Goal: Task Accomplishment & Management: Manage account settings

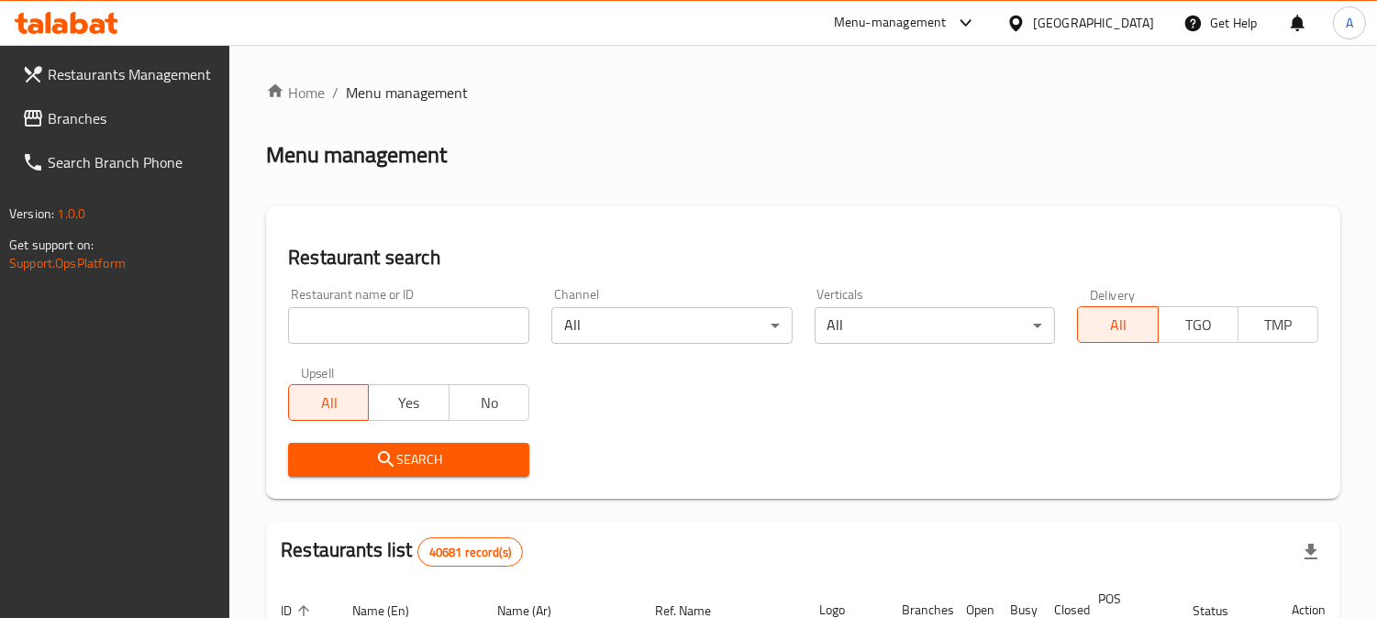
click at [1078, 29] on div "United Arab Emirates" at bounding box center [1093, 23] width 121 height 20
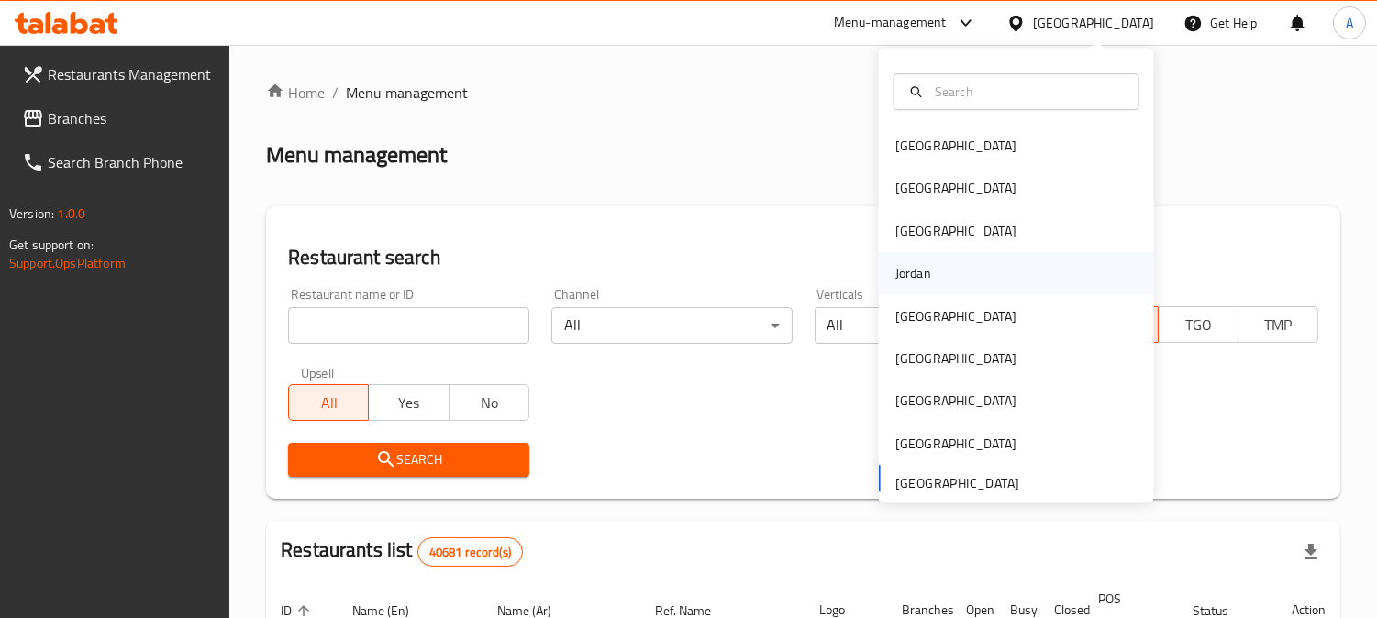
click at [906, 283] on div "Jordan" at bounding box center [913, 273] width 36 height 20
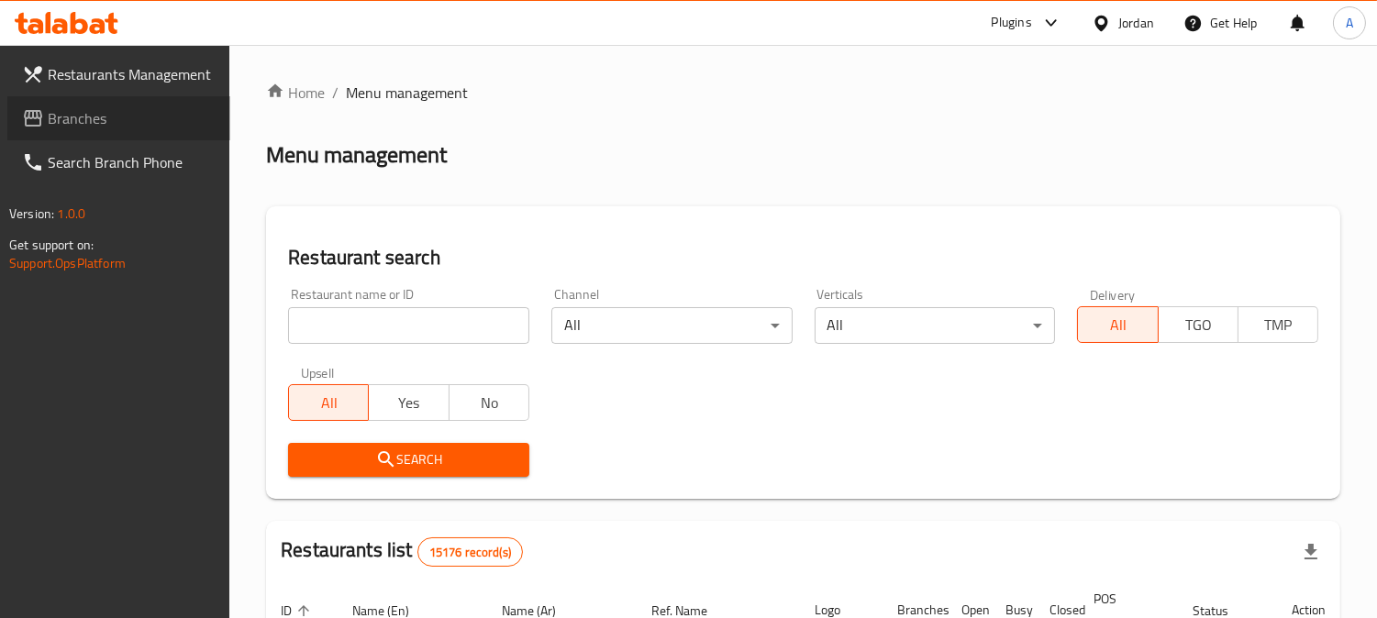
click at [154, 112] on span "Branches" at bounding box center [132, 118] width 168 height 22
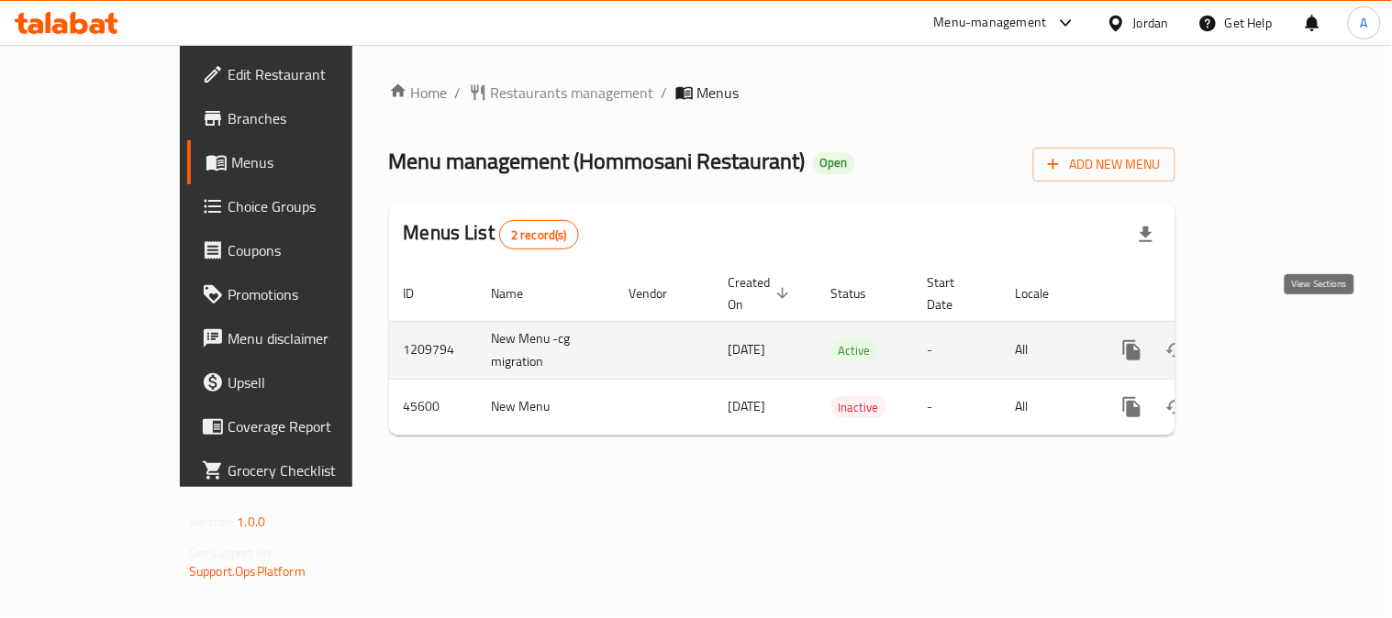
click at [1275, 339] on icon "enhanced table" at bounding box center [1264, 350] width 22 height 22
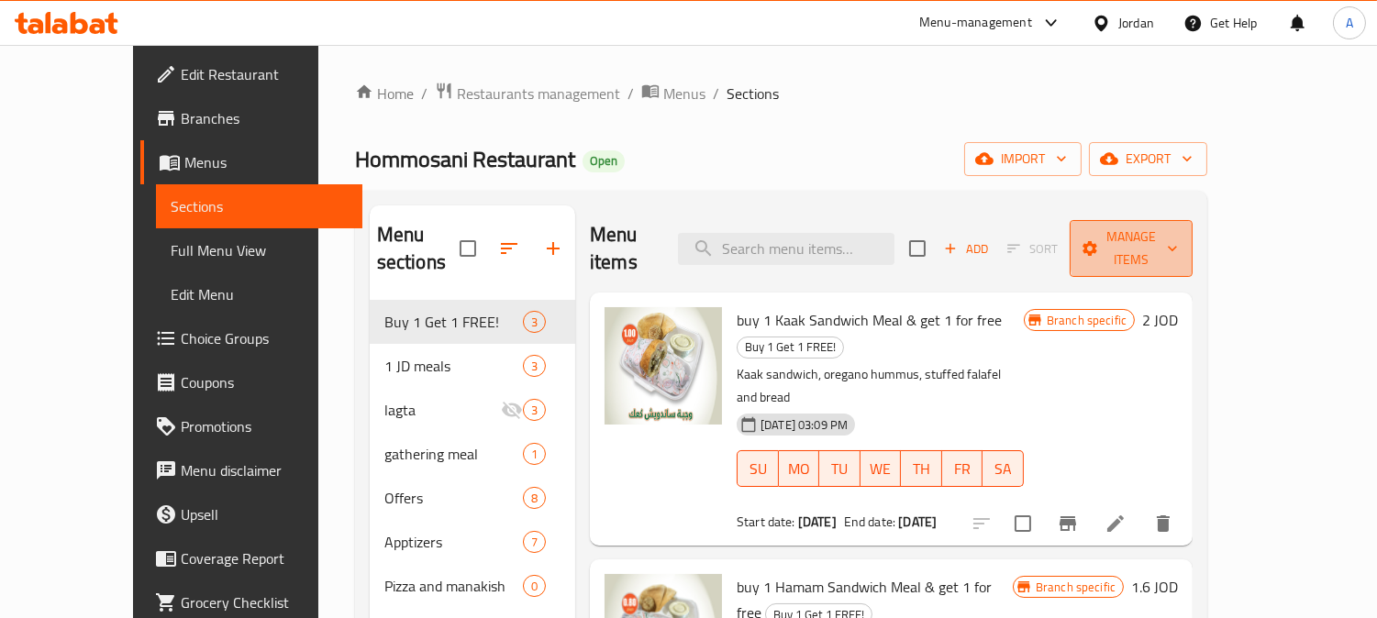
click at [1182, 239] on icon "button" at bounding box center [1172, 248] width 18 height 18
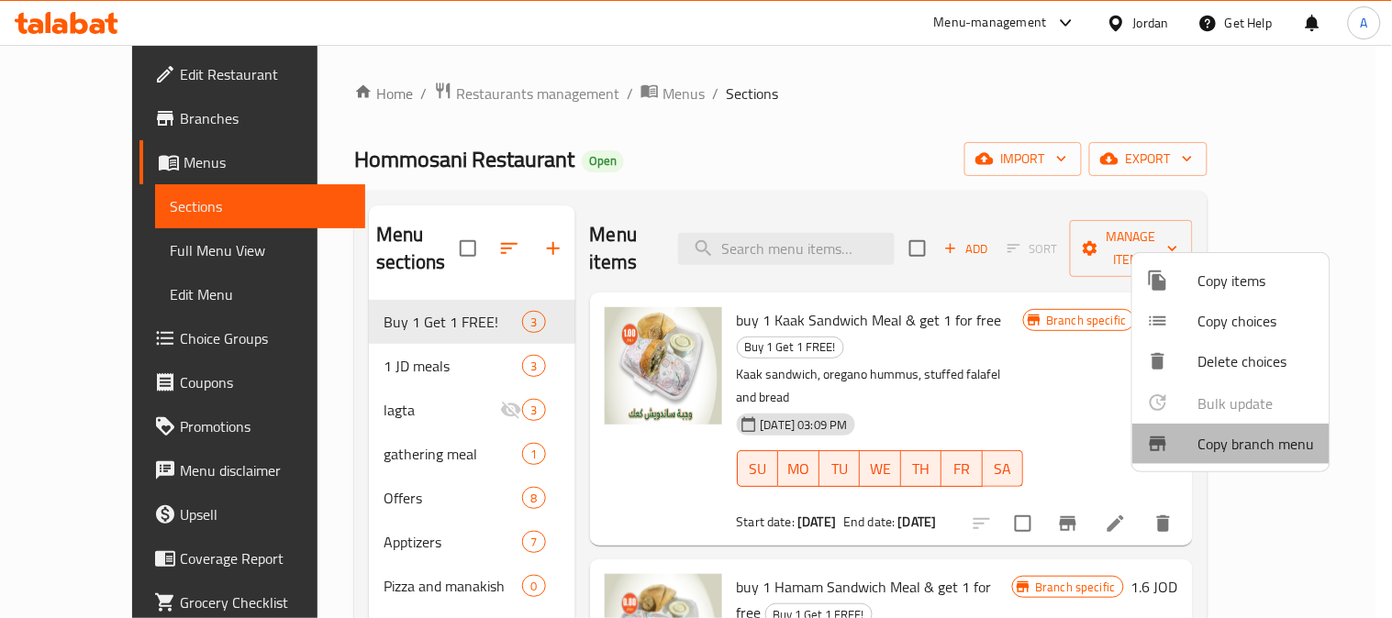
click at [1221, 438] on span "Copy branch menu" at bounding box center [1256, 444] width 117 height 22
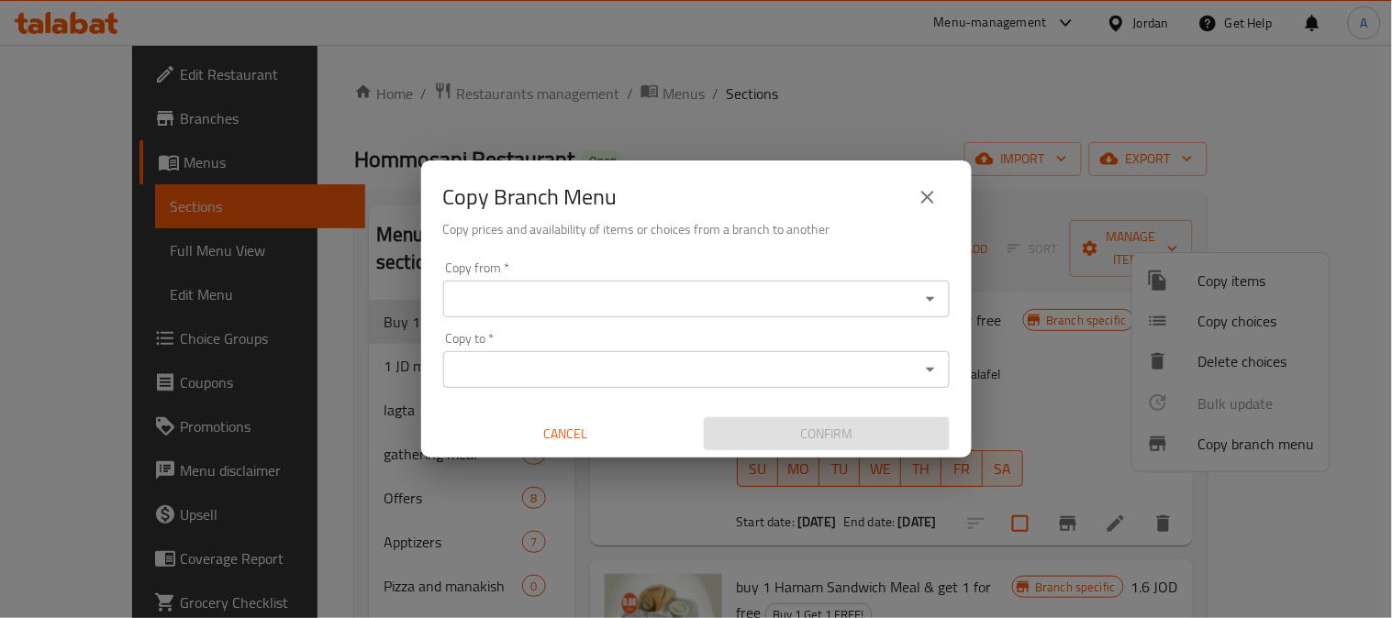
click at [714, 301] on input "Copy from   *" at bounding box center [681, 299] width 465 height 26
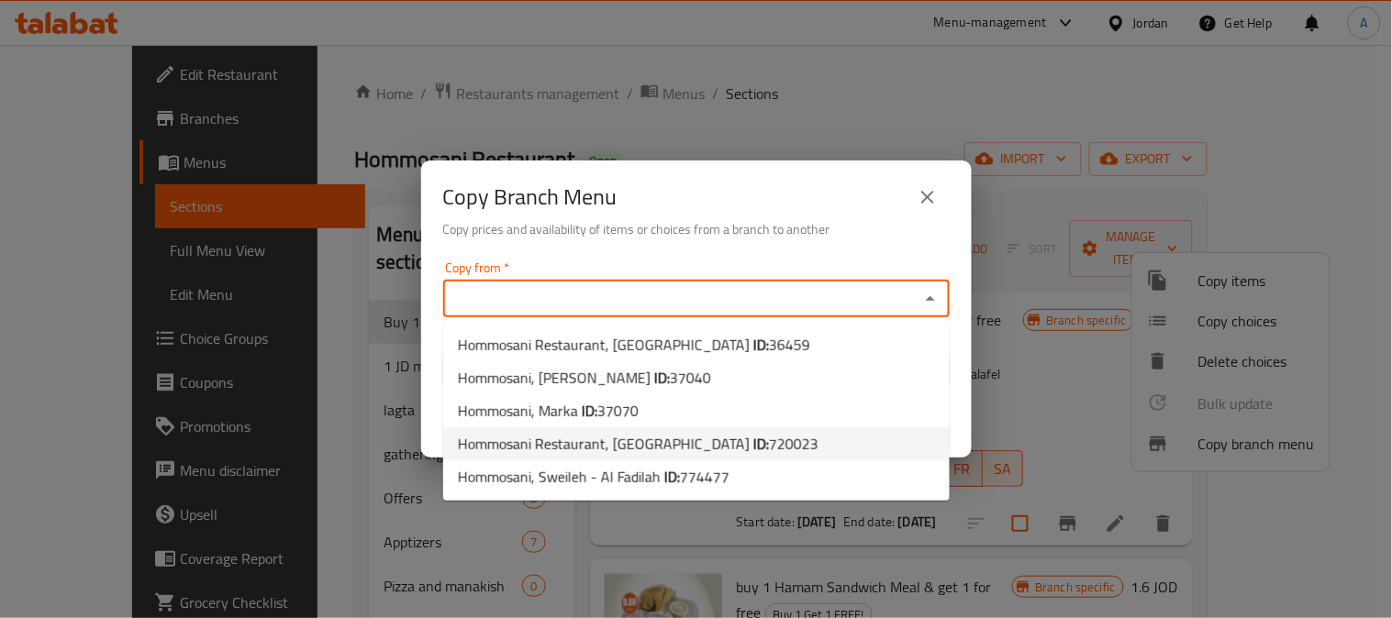
click at [649, 448] on span "Hommosani Restaurant, Tabarbour ID: 720023" at bounding box center [638, 444] width 361 height 22
type input "Hommosani Restaurant, [GEOGRAPHIC_DATA]"
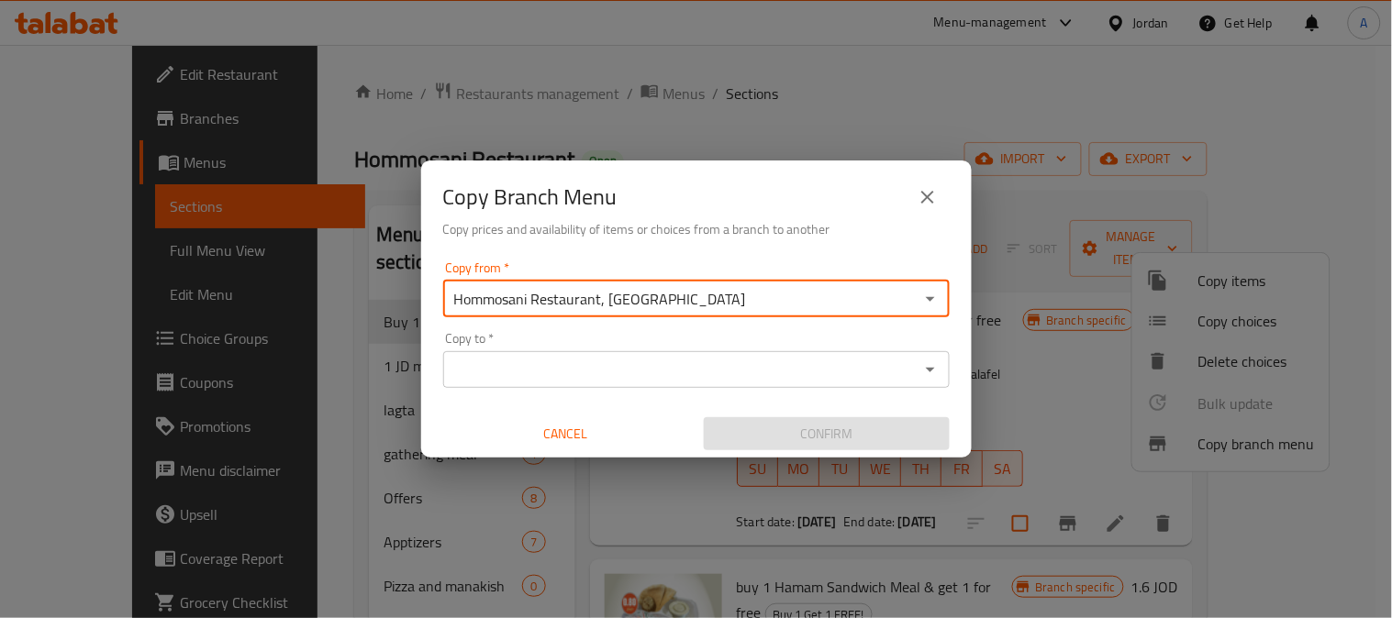
click at [855, 372] on input "Copy to   *" at bounding box center [681, 370] width 465 height 26
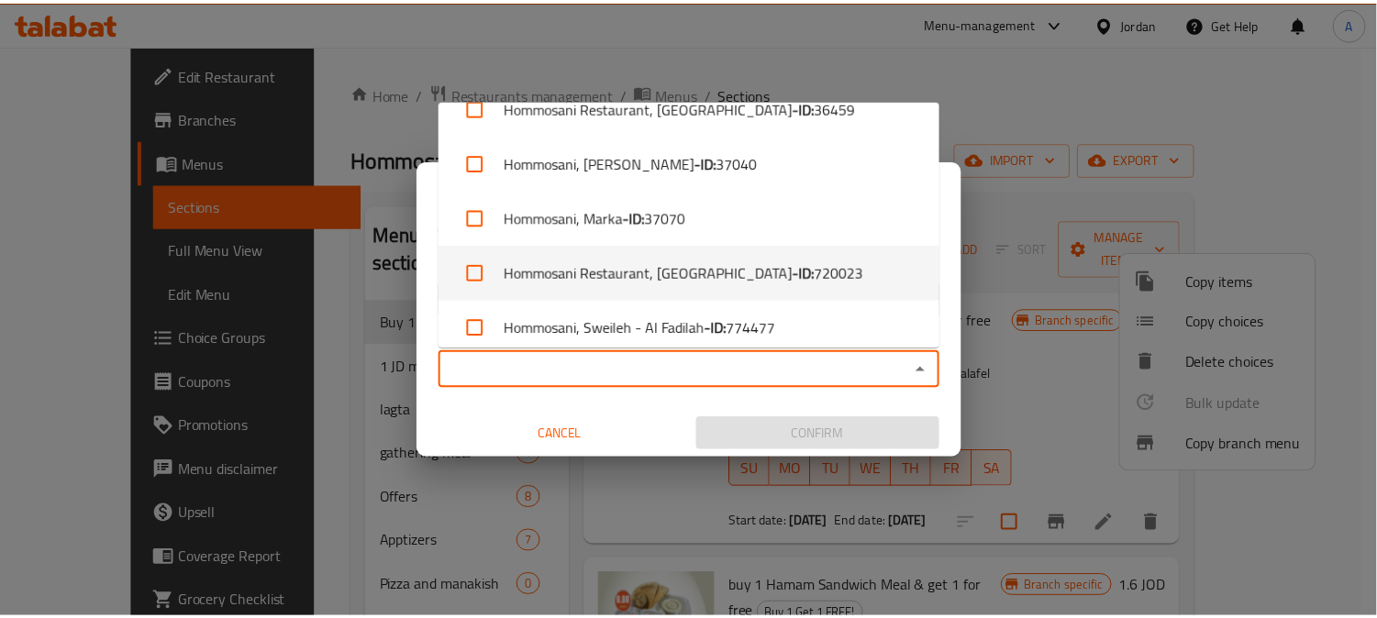
scroll to position [41, 0]
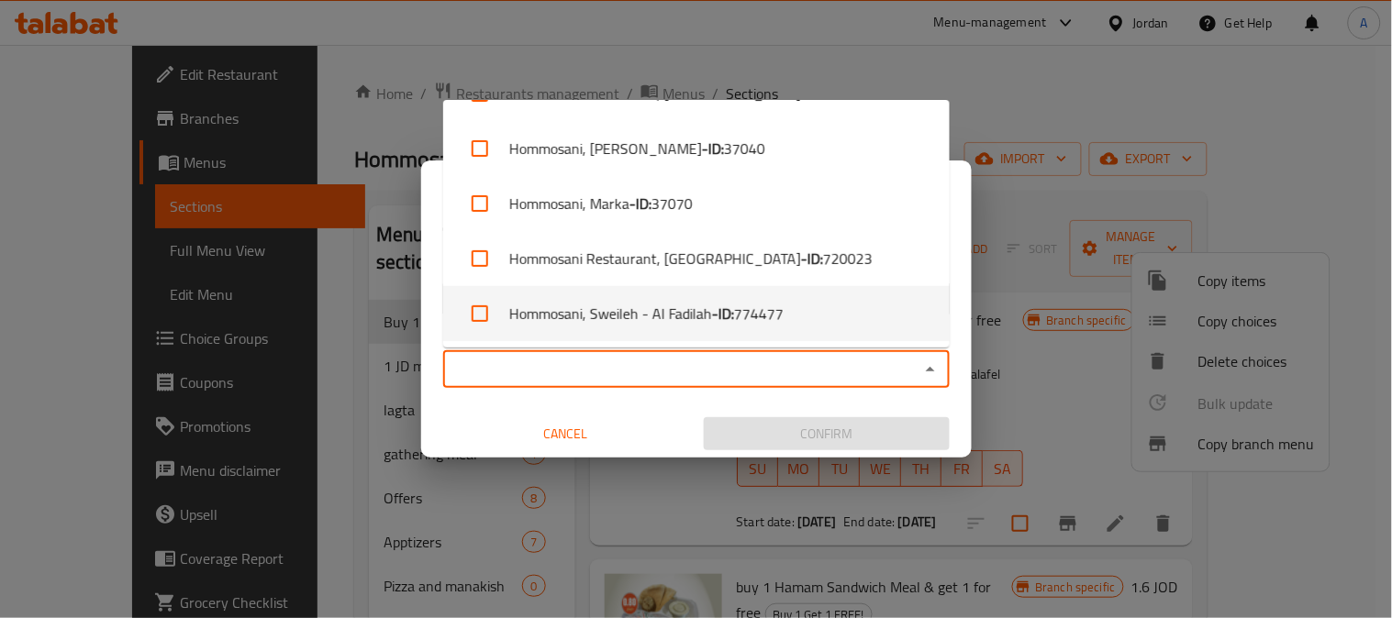
click at [758, 317] on span "774477" at bounding box center [759, 314] width 50 height 22
checkbox input "true"
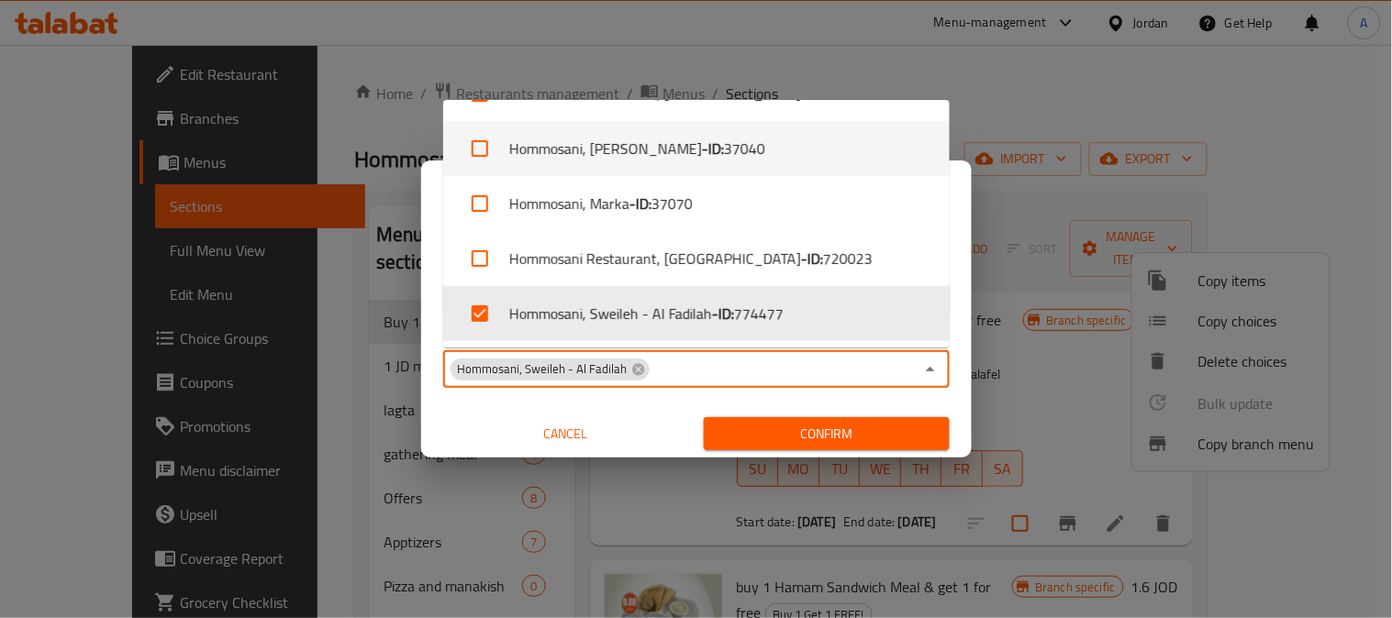
click at [960, 257] on div "Copy from   * Hommosani Restaurant, Tabarbour Copy from * Copy to   * Hommosani…" at bounding box center [696, 356] width 550 height 205
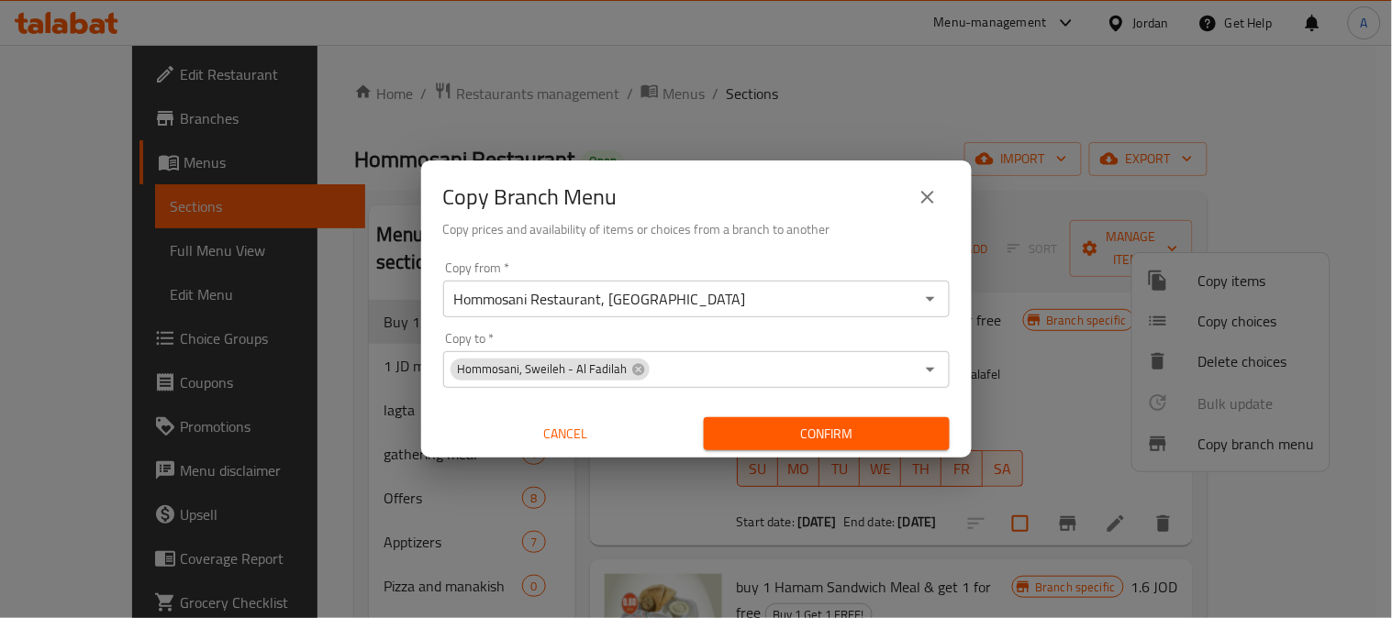
drag, startPoint x: 864, startPoint y: 432, endPoint x: 866, endPoint y: 442, distance: 10.3
click at [863, 435] on span "Confirm" at bounding box center [826, 434] width 217 height 23
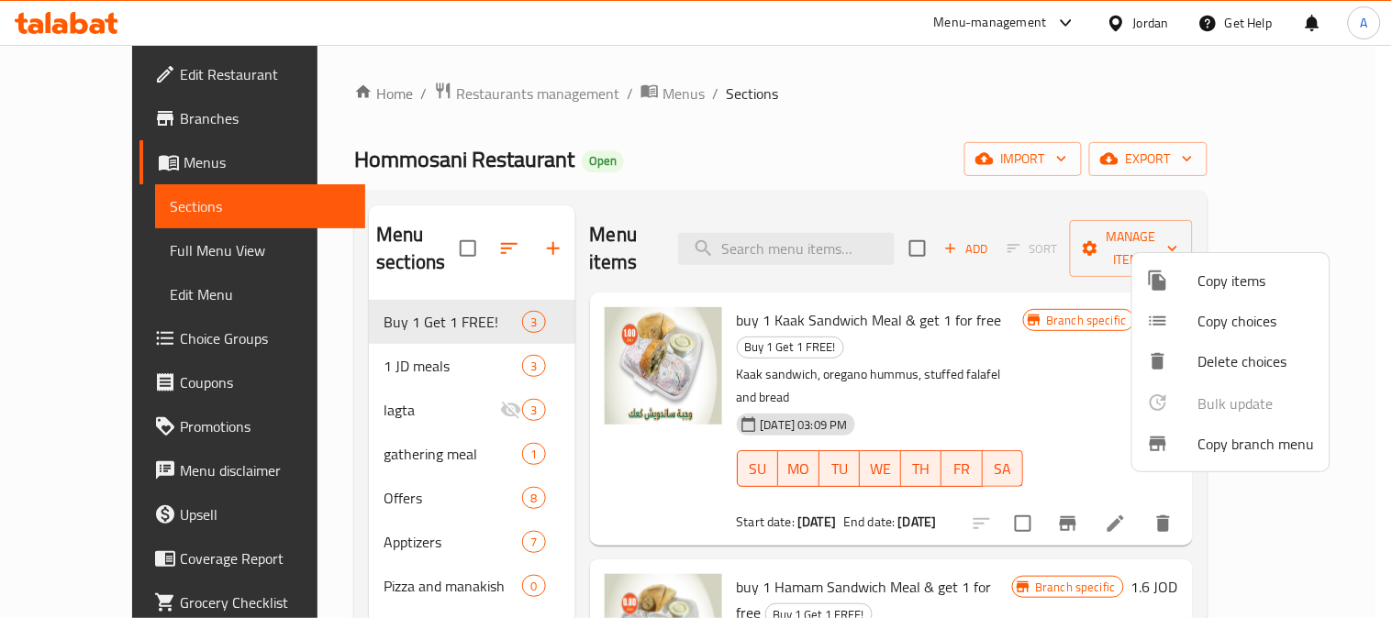
click at [98, 251] on div at bounding box center [696, 309] width 1392 height 618
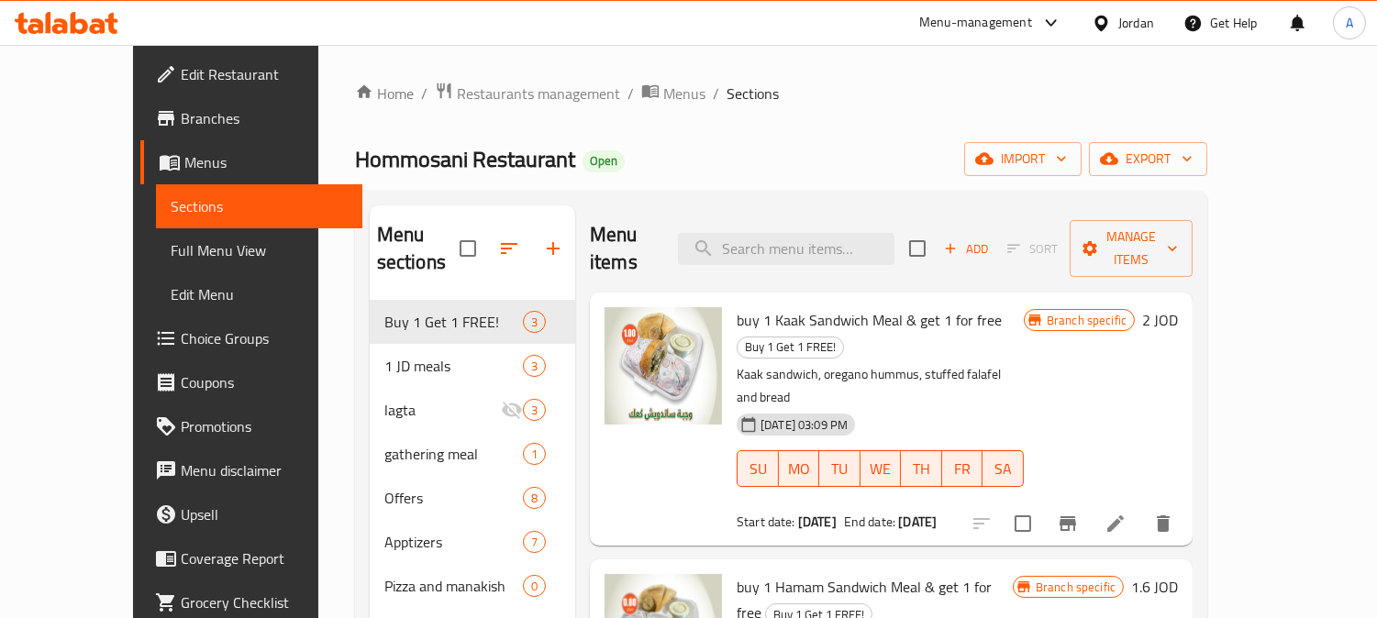
click at [171, 250] on span "Full Menu View" at bounding box center [260, 250] width 178 height 22
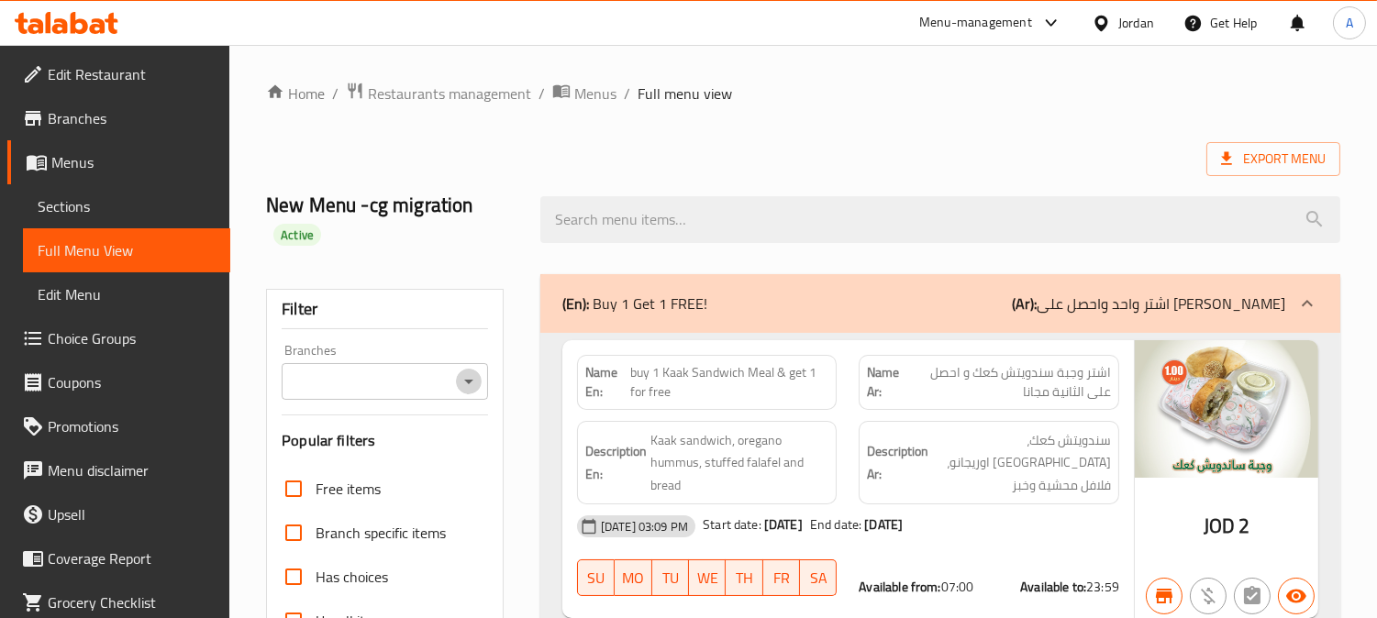
click at [460, 383] on icon "Open" at bounding box center [469, 382] width 22 height 22
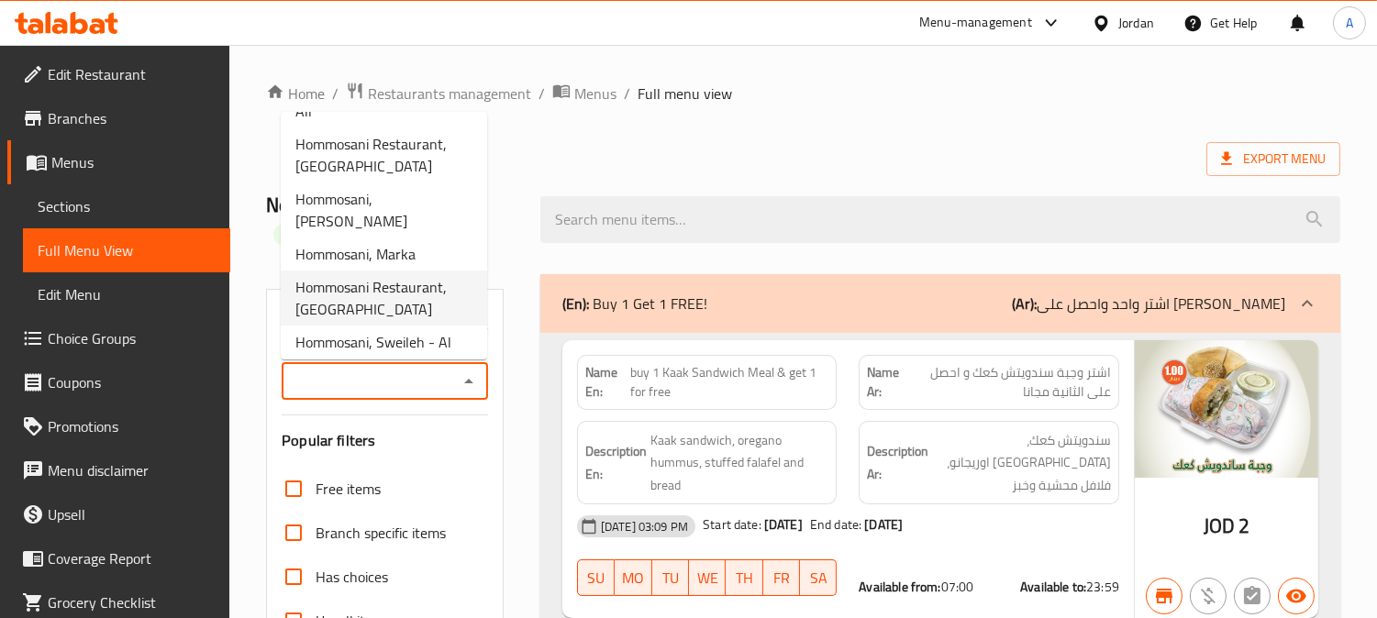
scroll to position [31, 0]
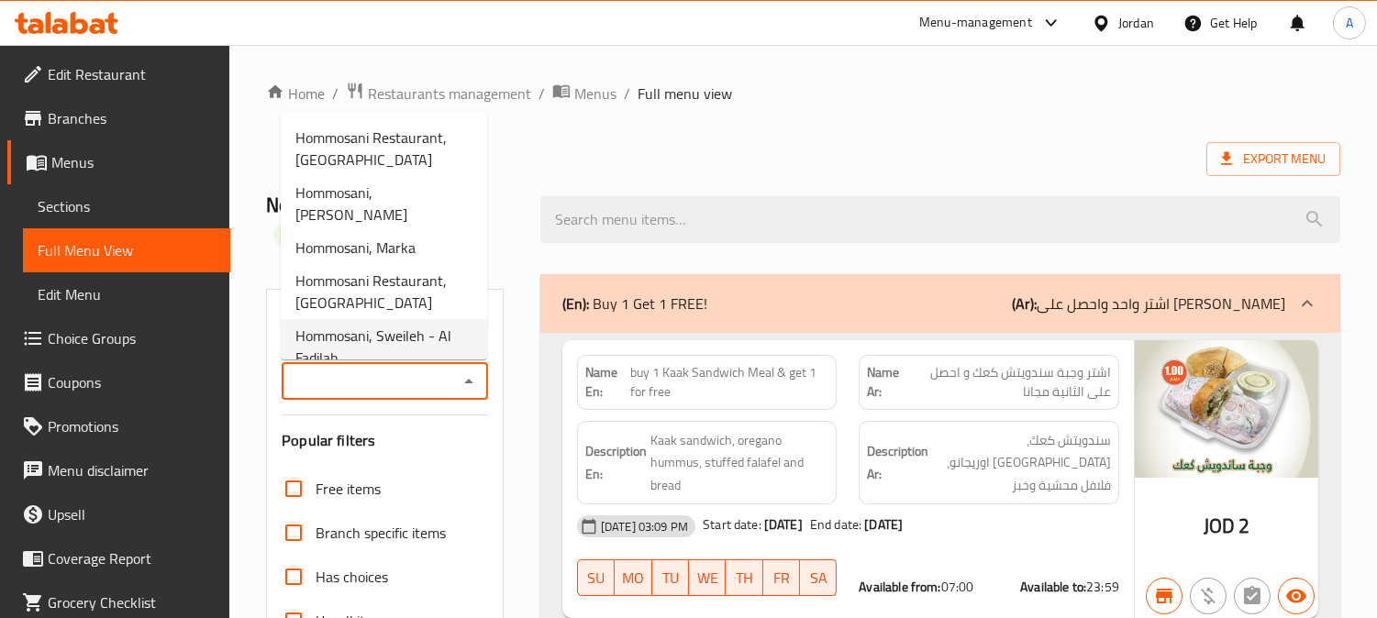
drag, startPoint x: 343, startPoint y: 327, endPoint x: 500, endPoint y: 317, distance: 157.2
click at [343, 328] on span "Hommosani, Sweileh - Al Fadilah" at bounding box center [383, 347] width 177 height 44
type input "Hommosani, Sweileh - Al Fadilah"
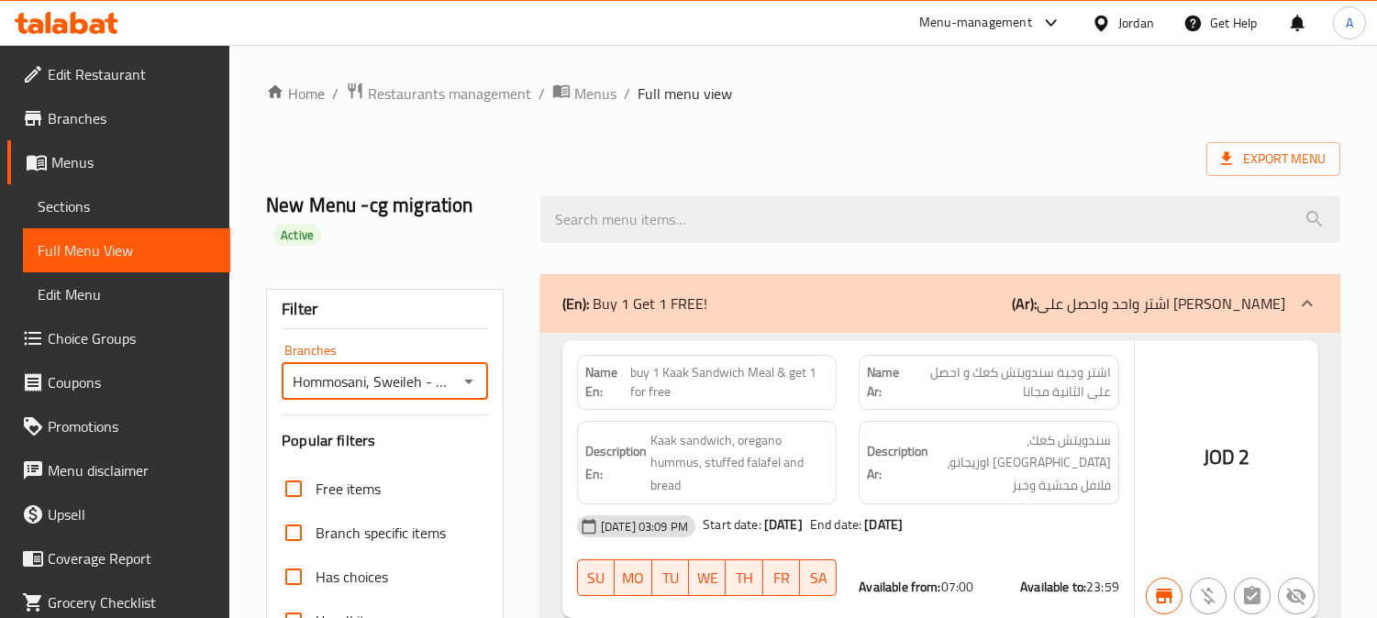
click at [517, 168] on div at bounding box center [688, 309] width 1377 height 618
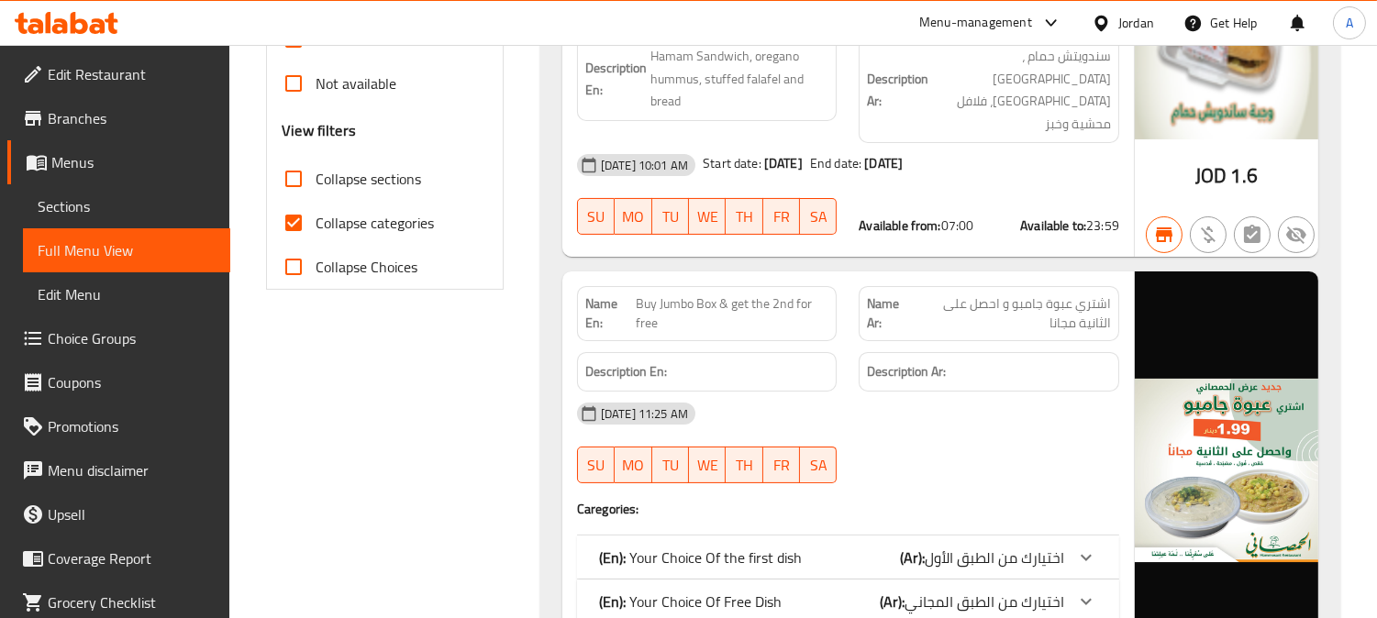
scroll to position [815, 0]
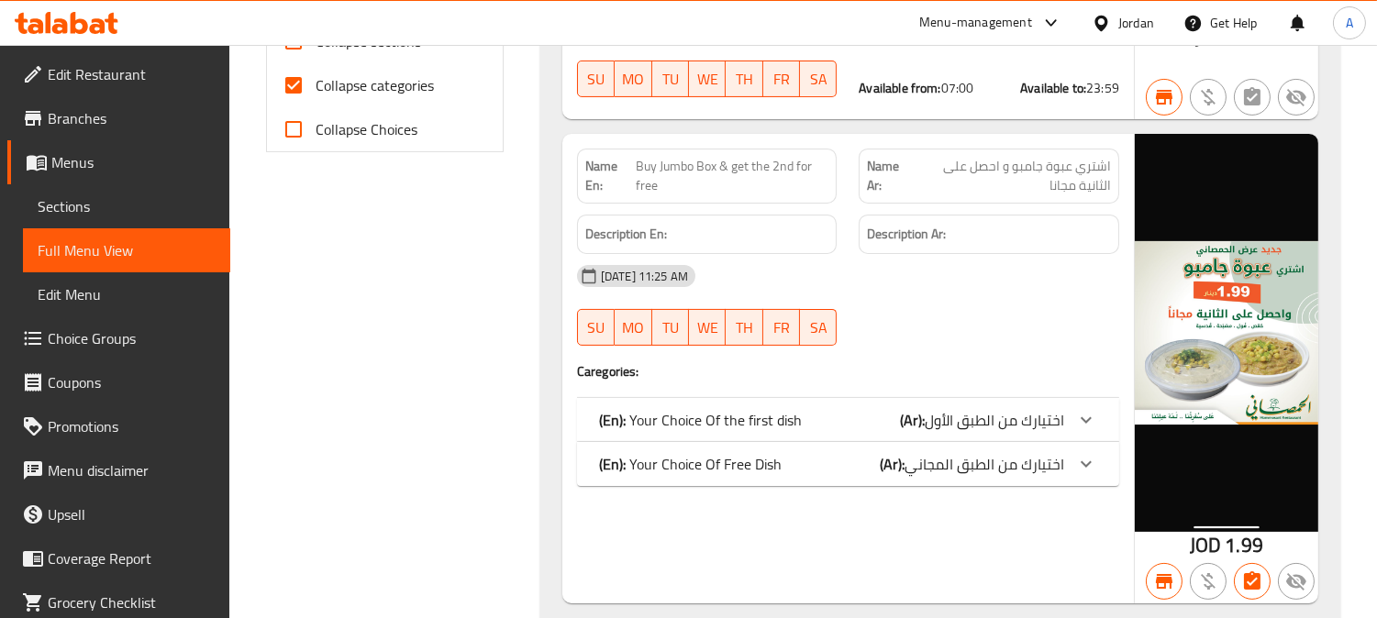
click at [294, 89] on input "Collapse categories" at bounding box center [294, 85] width 44 height 44
checkbox input "false"
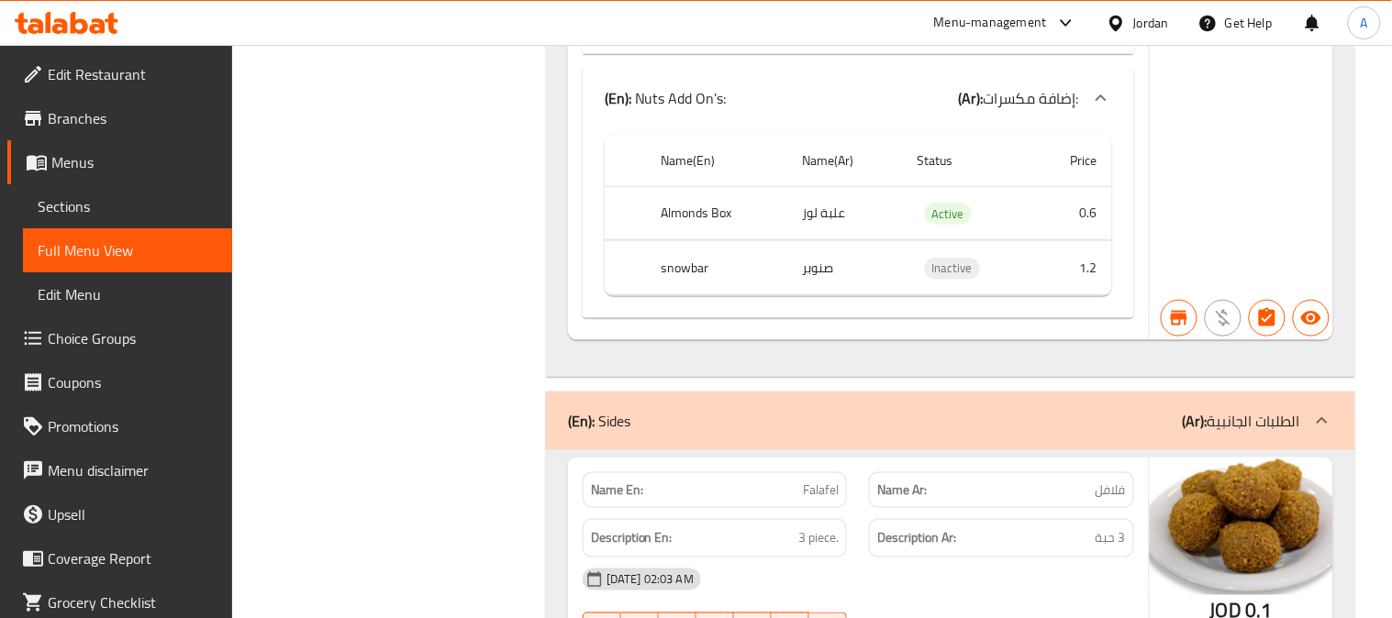
scroll to position [0, 0]
